Goal: Task Accomplishment & Management: Manage account settings

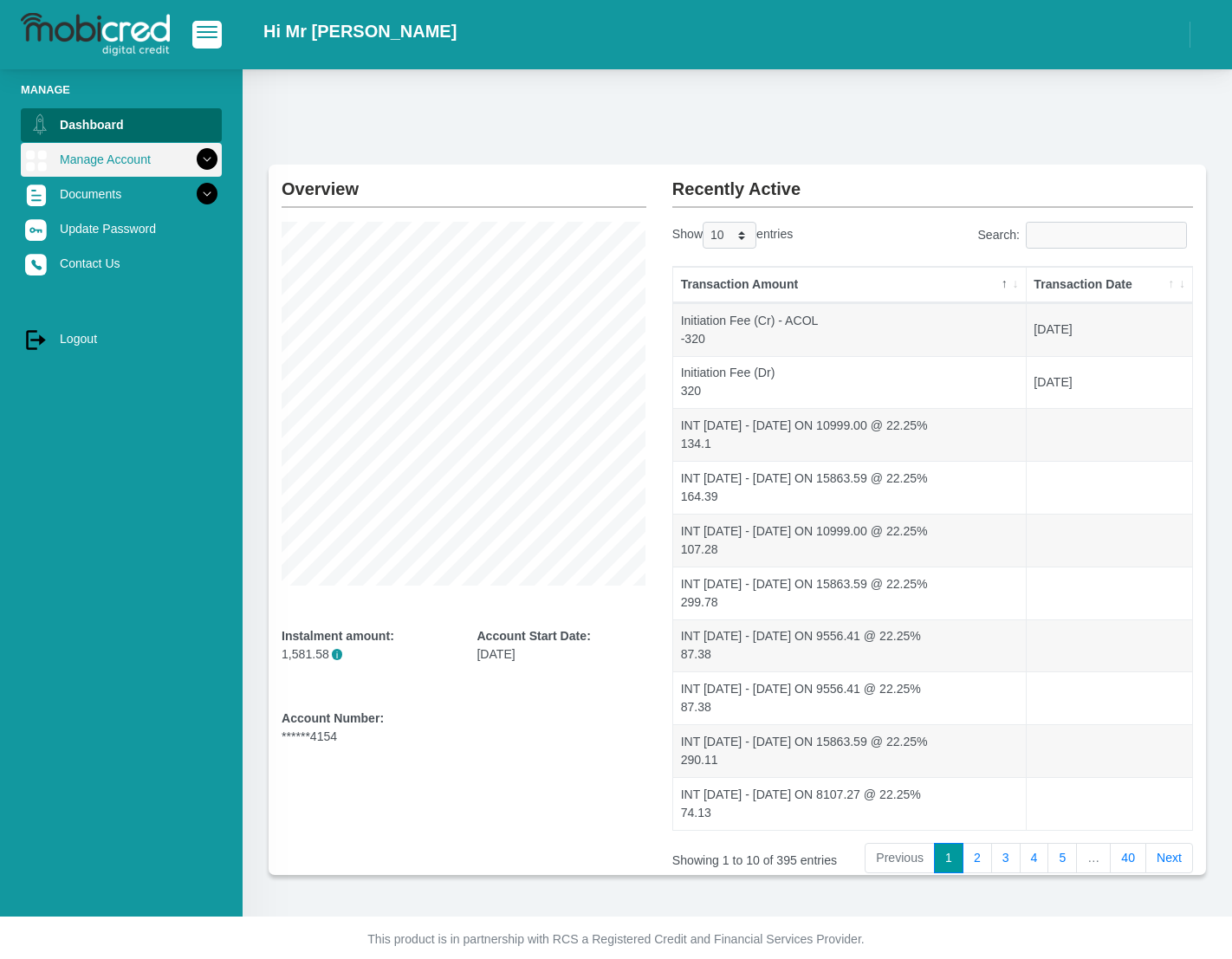
click at [175, 157] on link "Manage Account" at bounding box center [120, 159] width 201 height 33
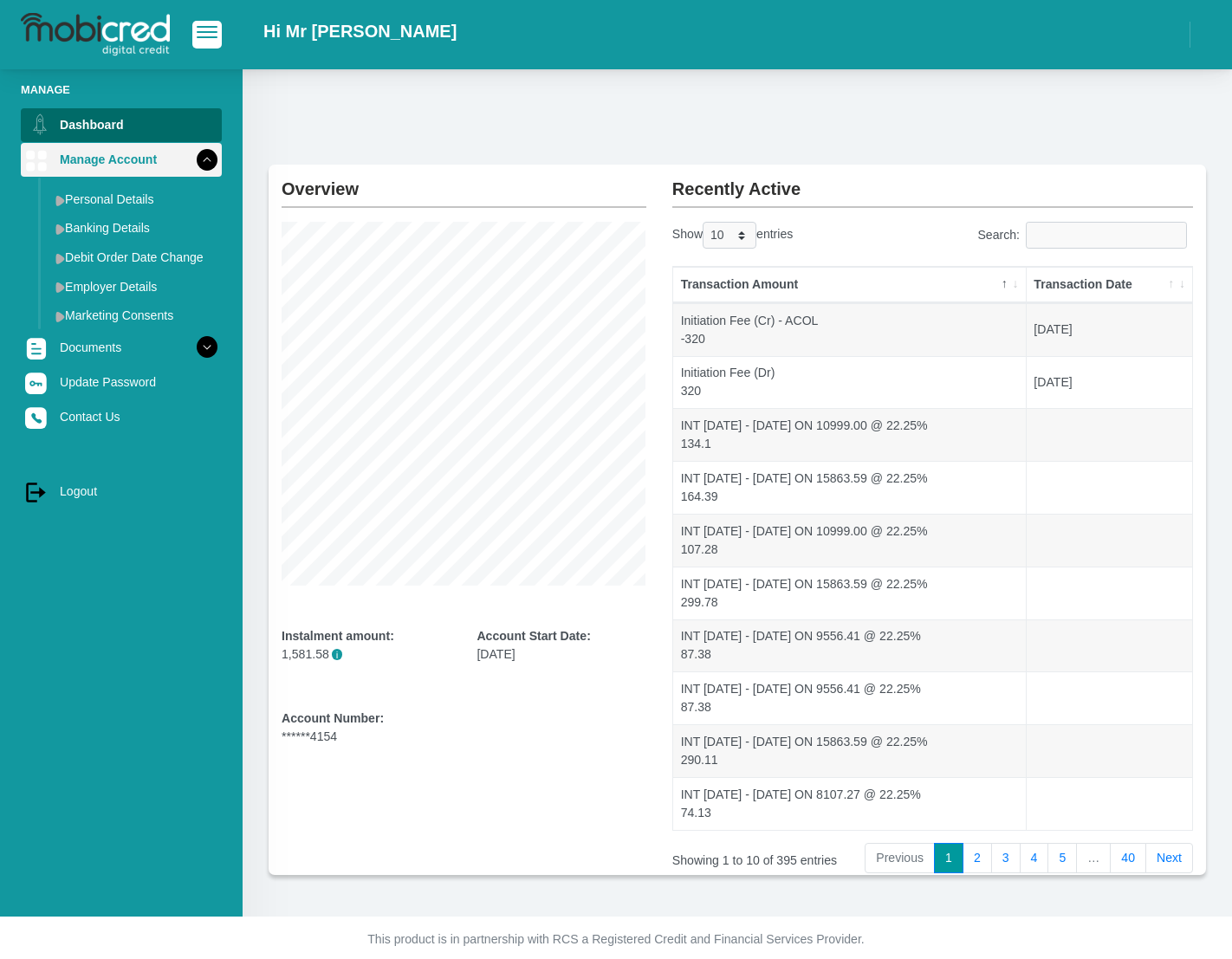
click at [175, 157] on link "Manage Account" at bounding box center [120, 159] width 201 height 33
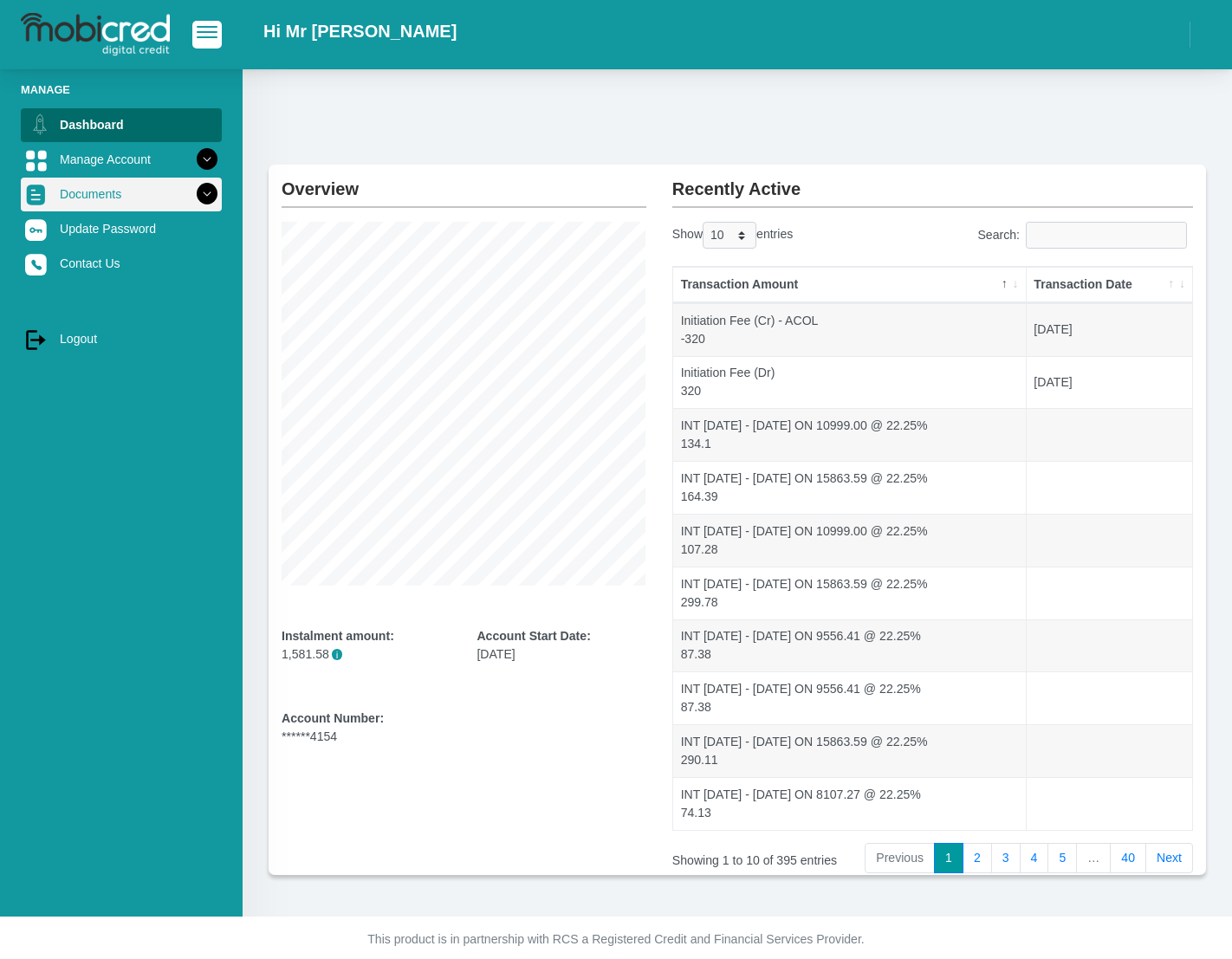
click at [194, 191] on icon at bounding box center [207, 194] width 29 height 29
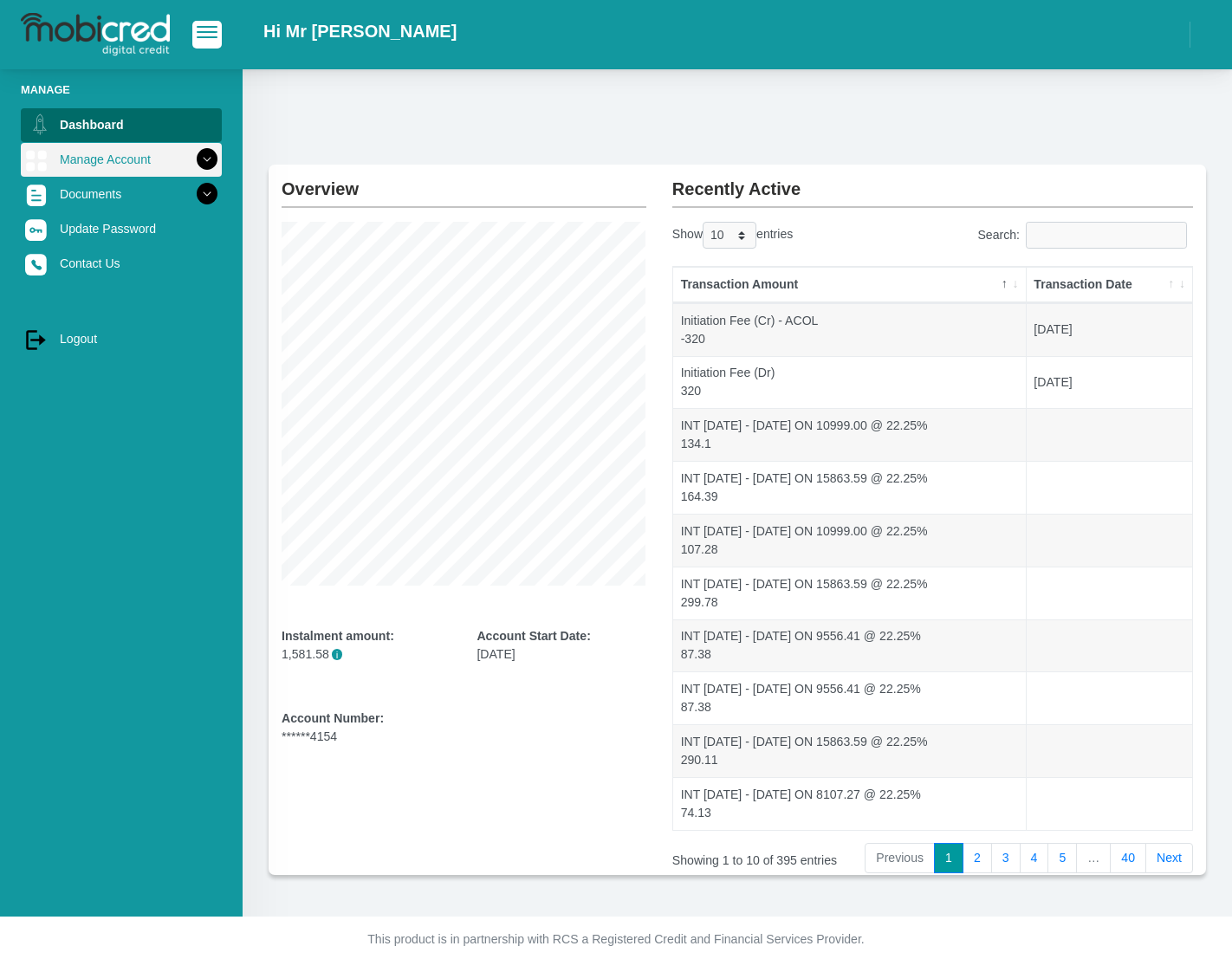
click at [194, 165] on icon at bounding box center [207, 159] width 29 height 29
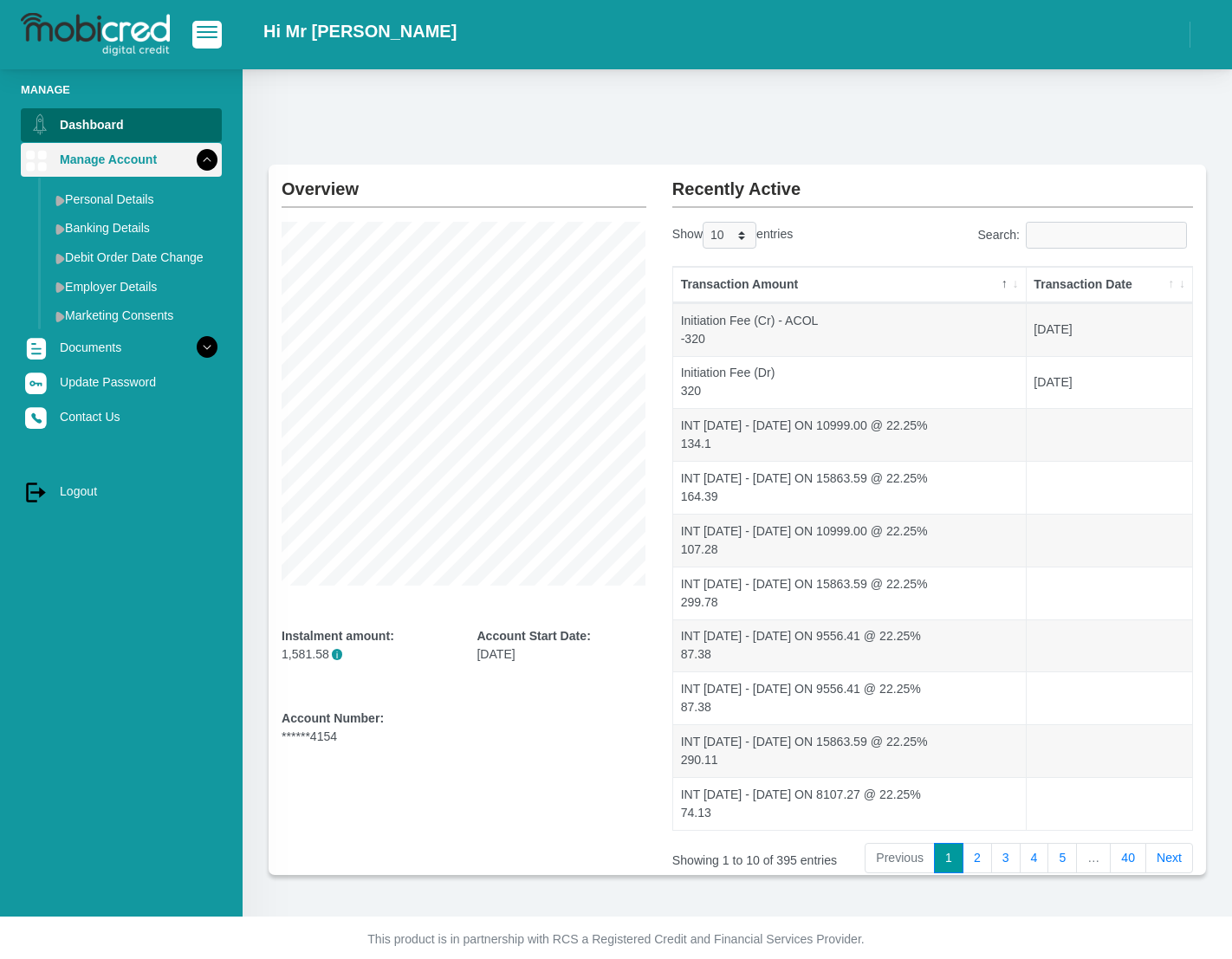
click at [194, 165] on icon at bounding box center [207, 159] width 29 height 29
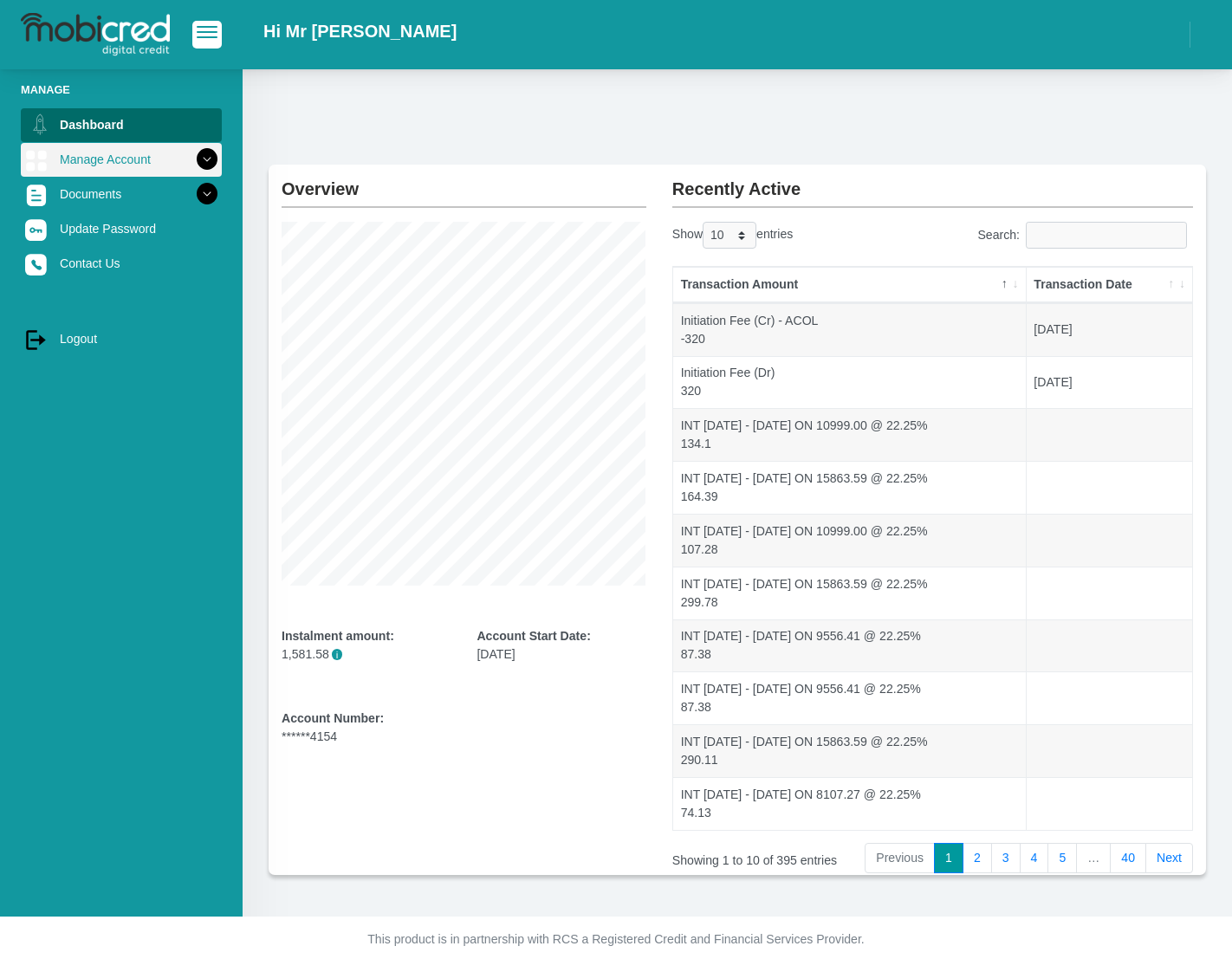
click at [134, 164] on link "Manage Account" at bounding box center [120, 159] width 201 height 33
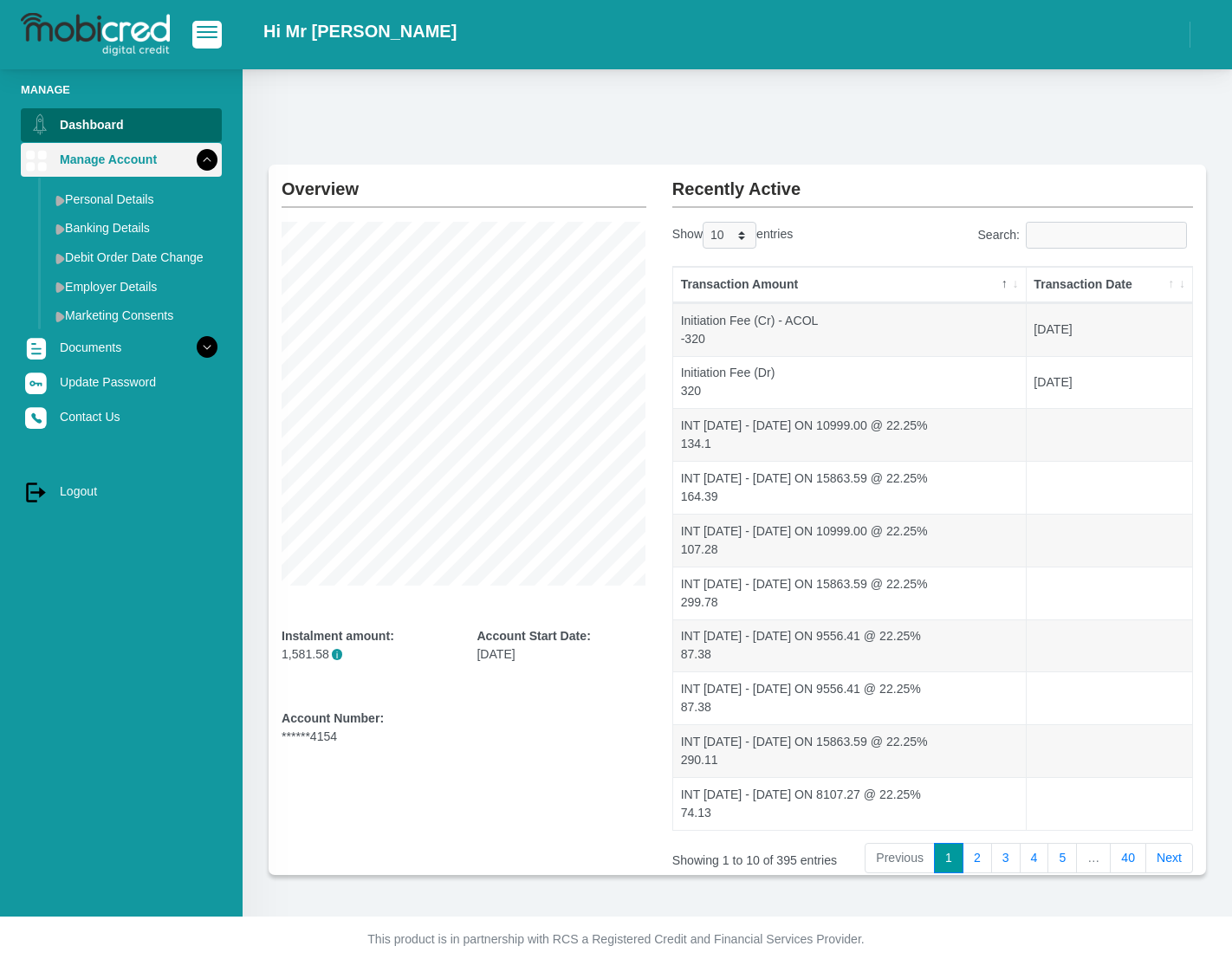
click at [157, 169] on link "Manage Account" at bounding box center [120, 159] width 201 height 33
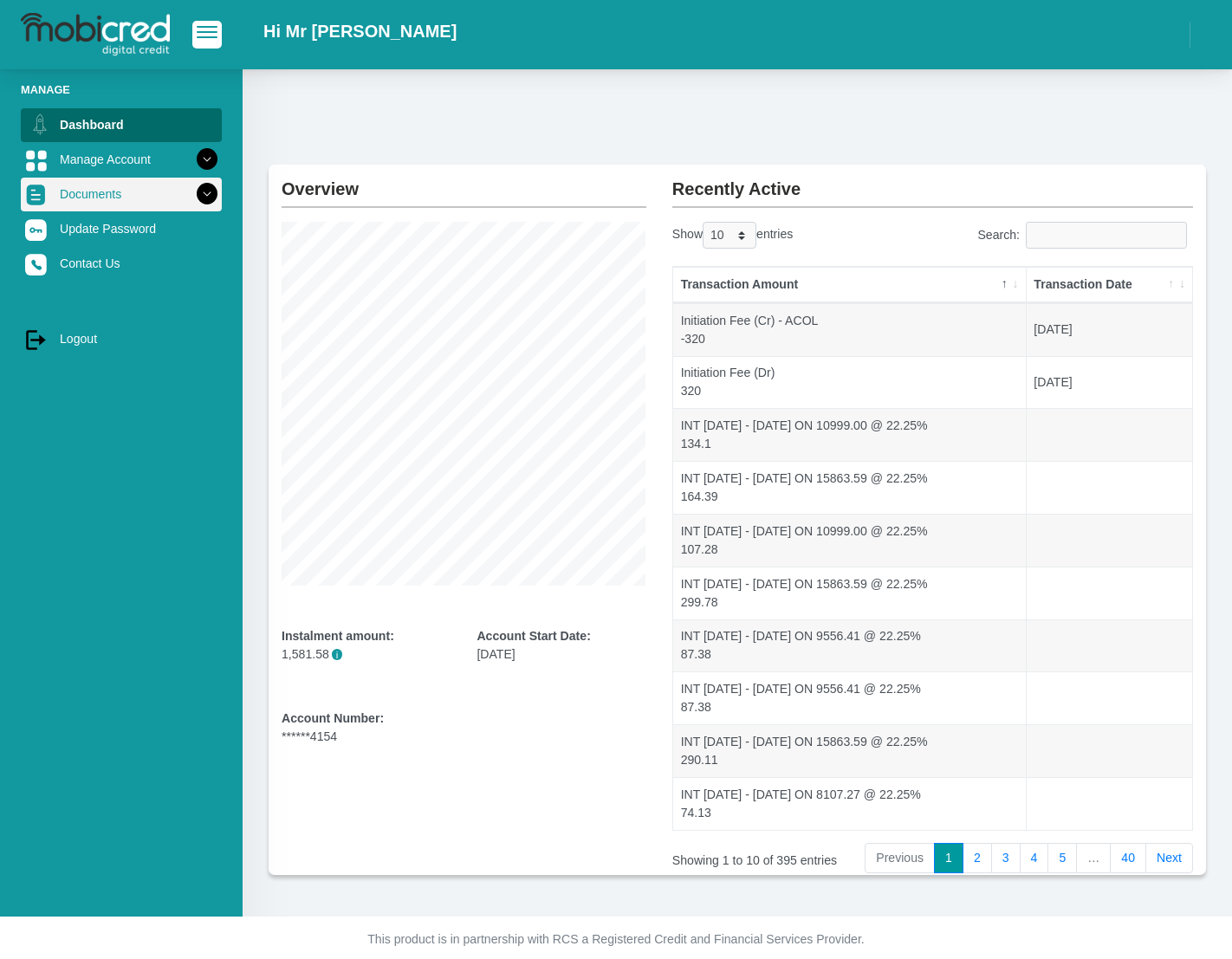
click at [142, 203] on link "Documents" at bounding box center [120, 194] width 201 height 33
click at [204, 37] on span "button" at bounding box center [207, 32] width 20 height 13
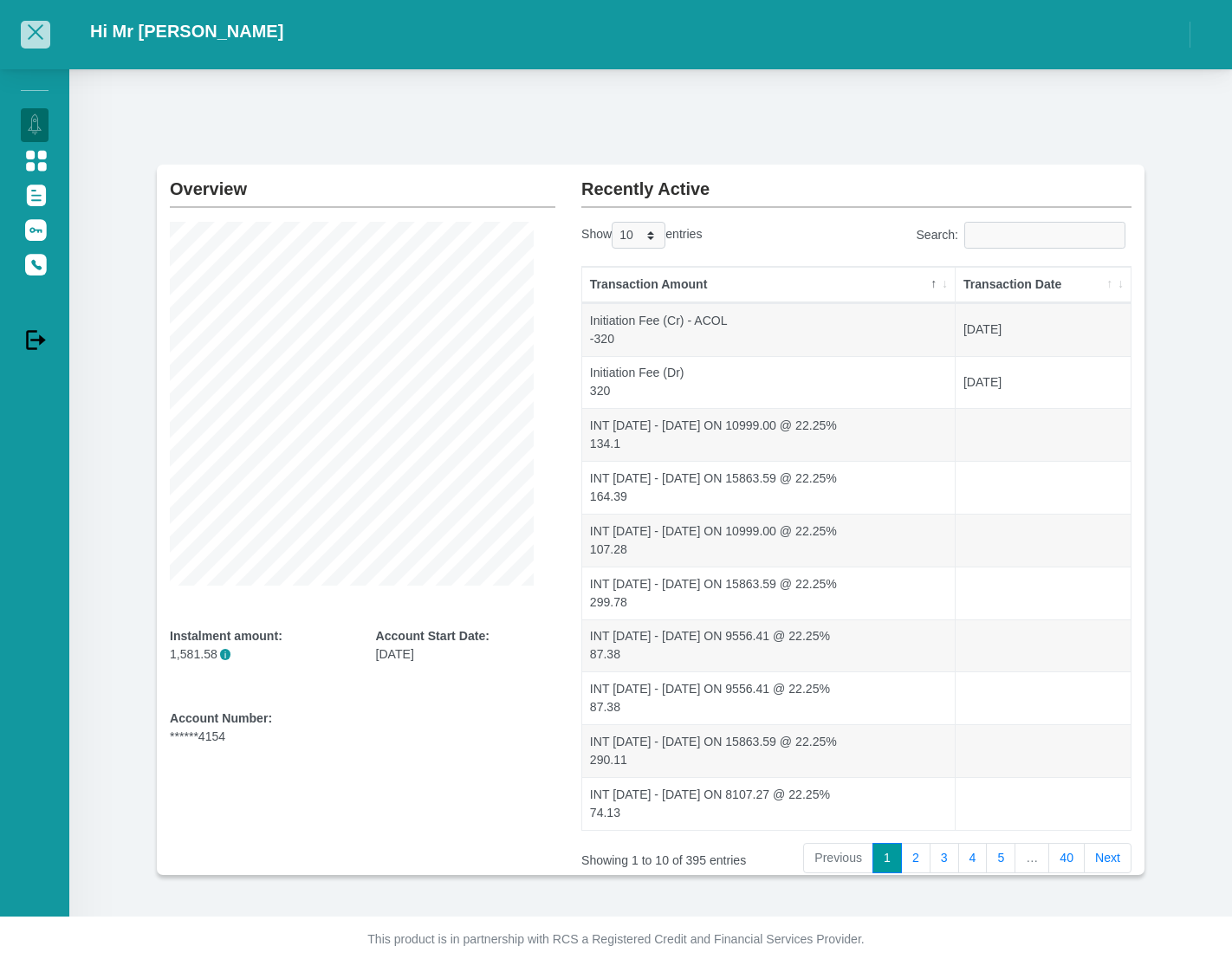
click at [33, 31] on span "button" at bounding box center [36, 32] width 16 height 16
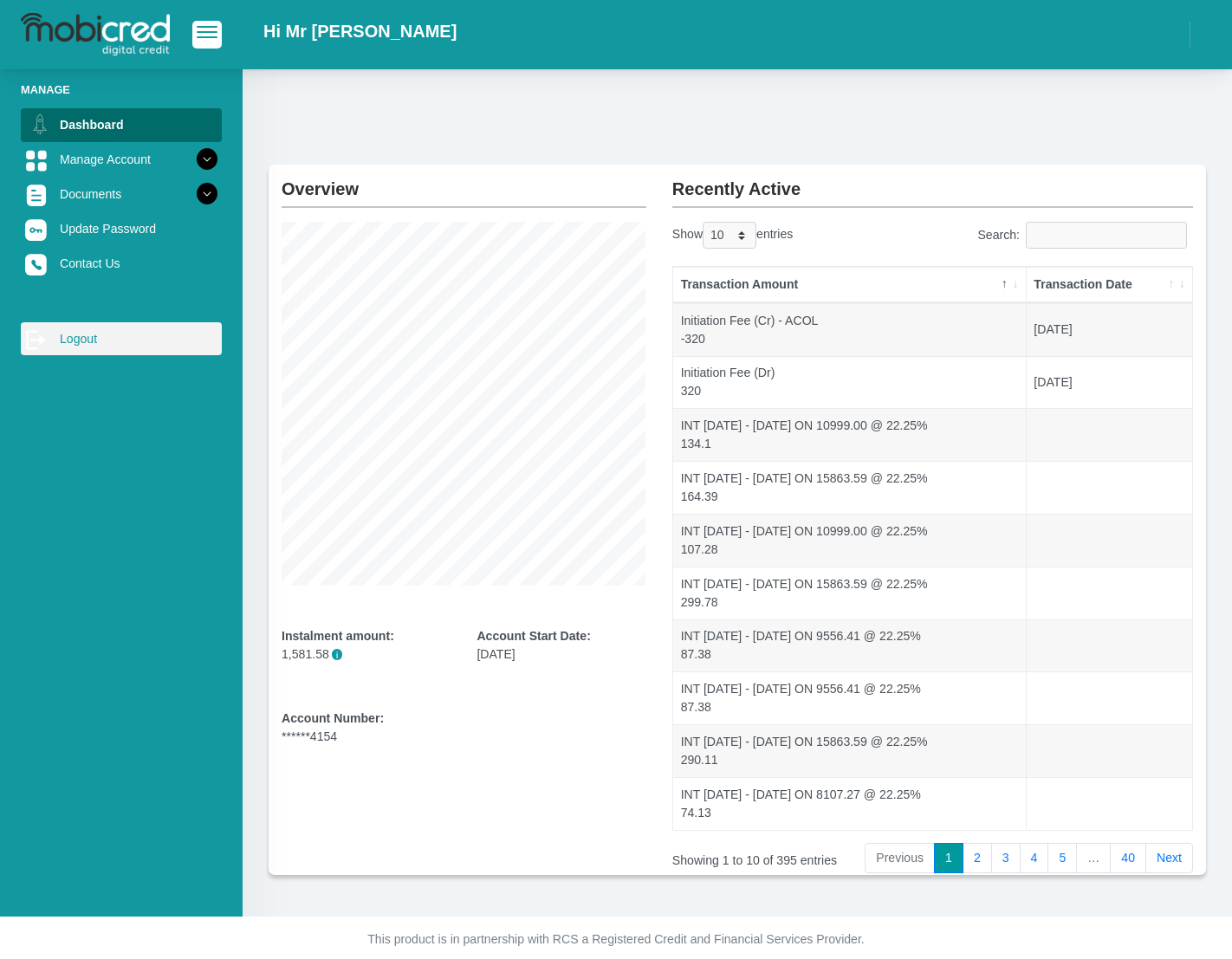
click at [71, 337] on link "log out Logout" at bounding box center [120, 338] width 201 height 33
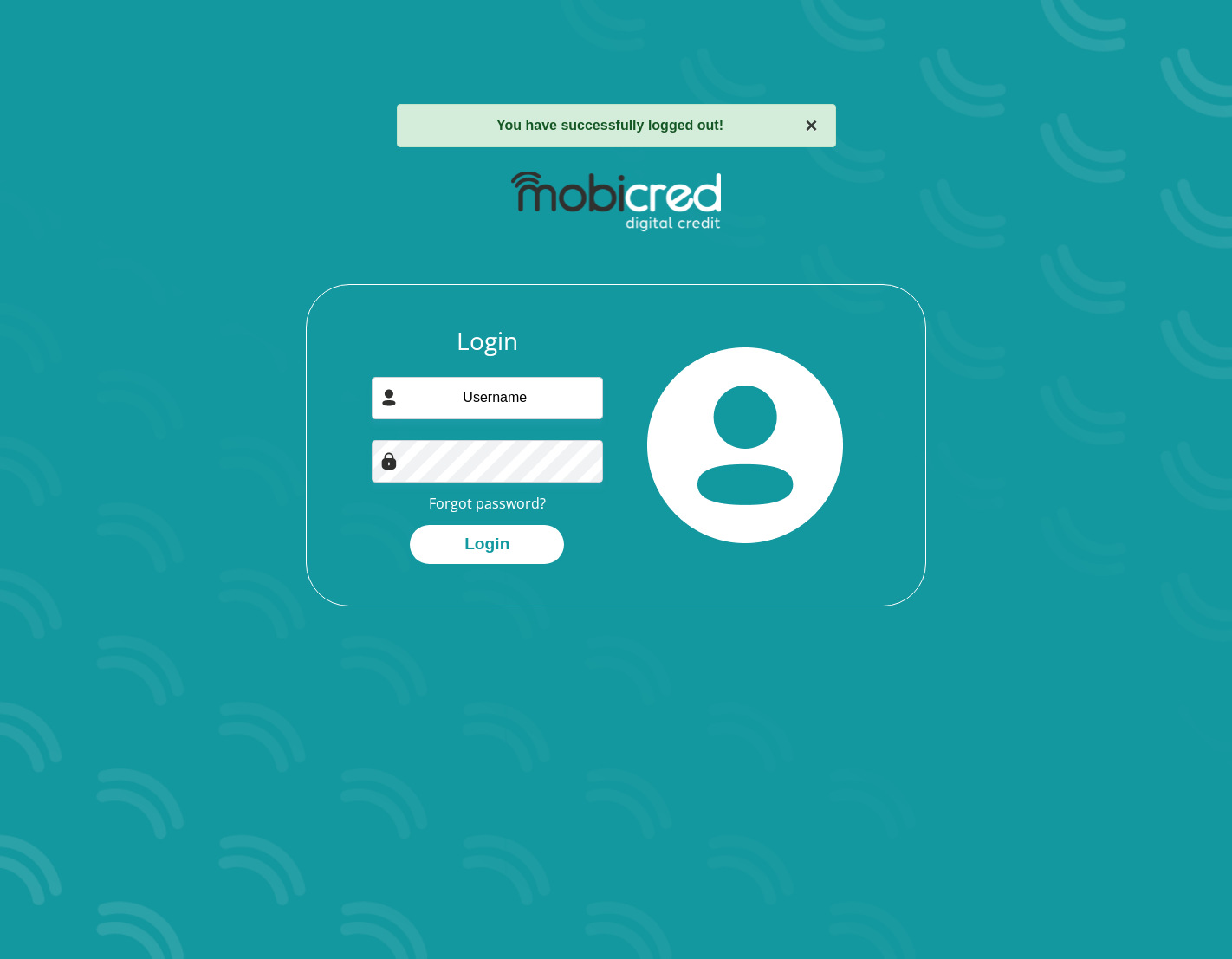
click at [816, 126] on button "×" at bounding box center [811, 125] width 13 height 20
